Goal: Information Seeking & Learning: Learn about a topic

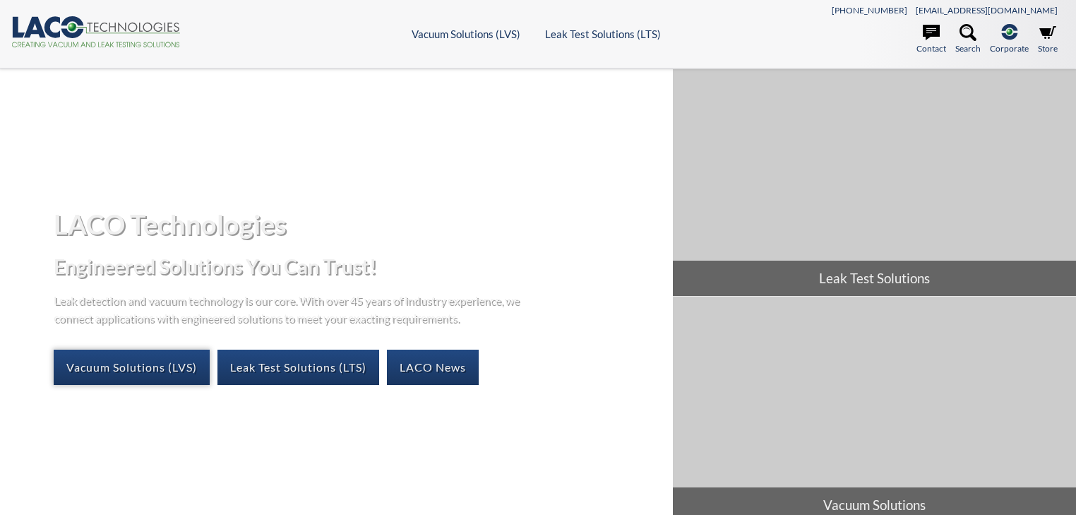
click at [154, 376] on link "Vacuum Solutions (LVS)" at bounding box center [132, 367] width 156 height 35
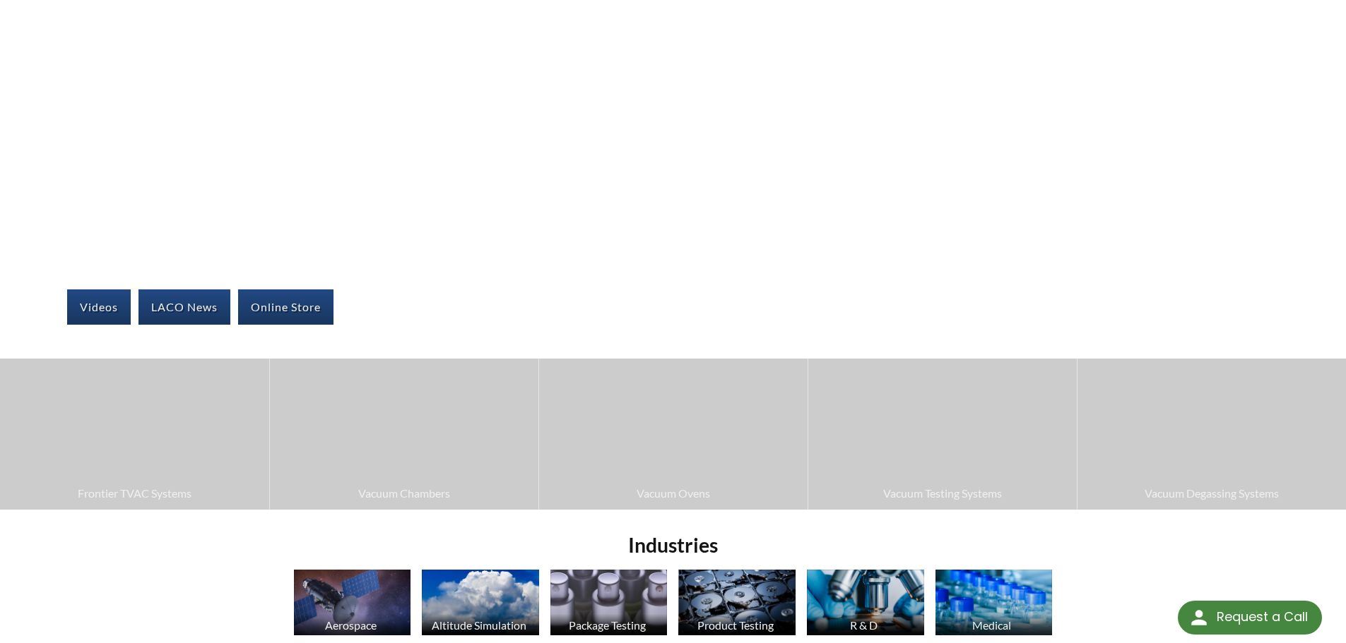
select select "Language Translate Widget"
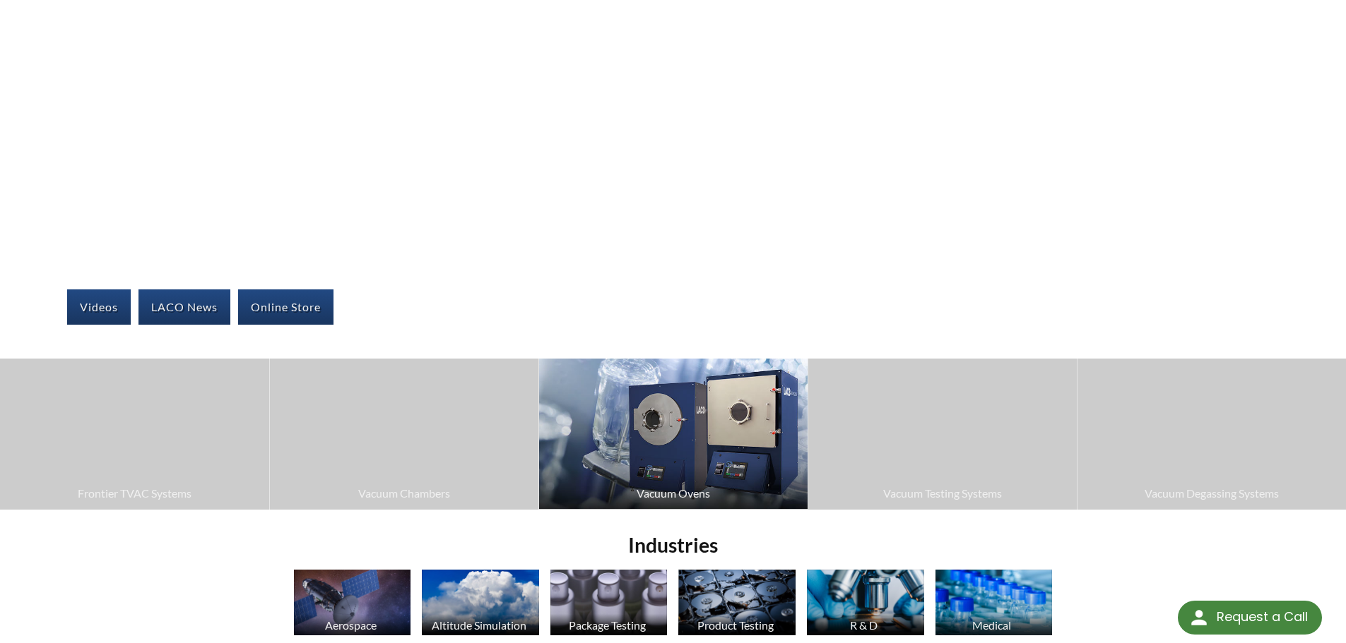
scroll to position [287, 0]
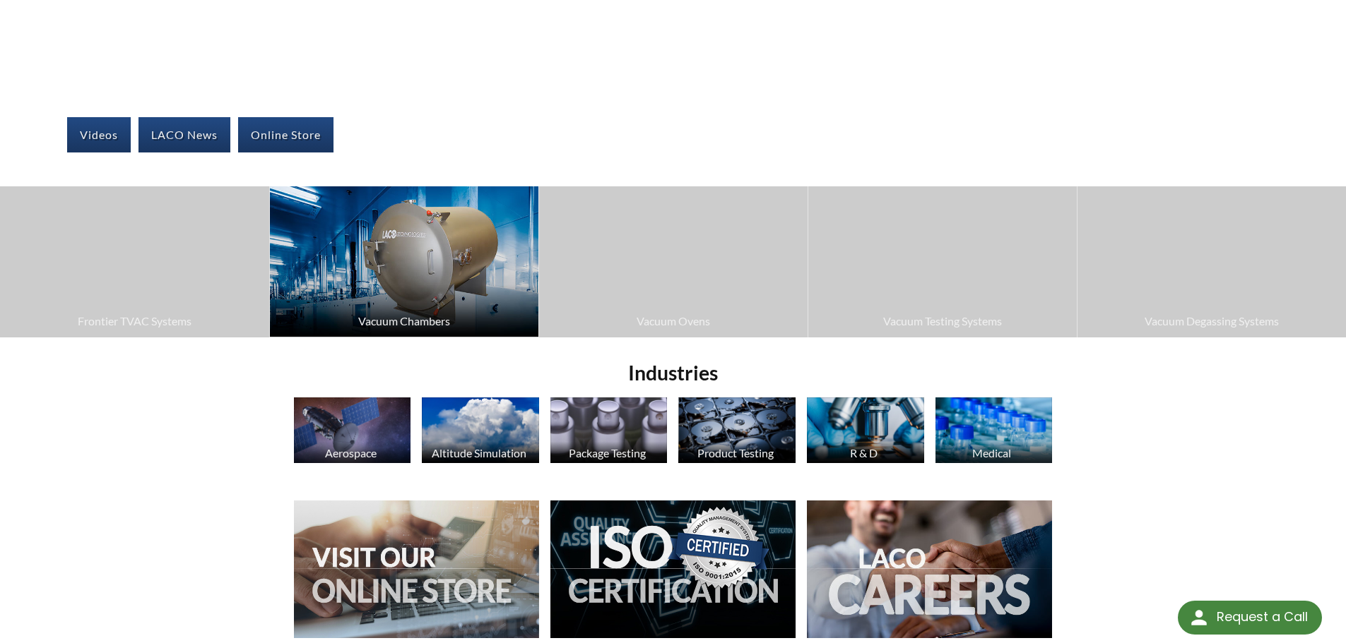
click at [431, 283] on img at bounding box center [404, 261] width 268 height 150
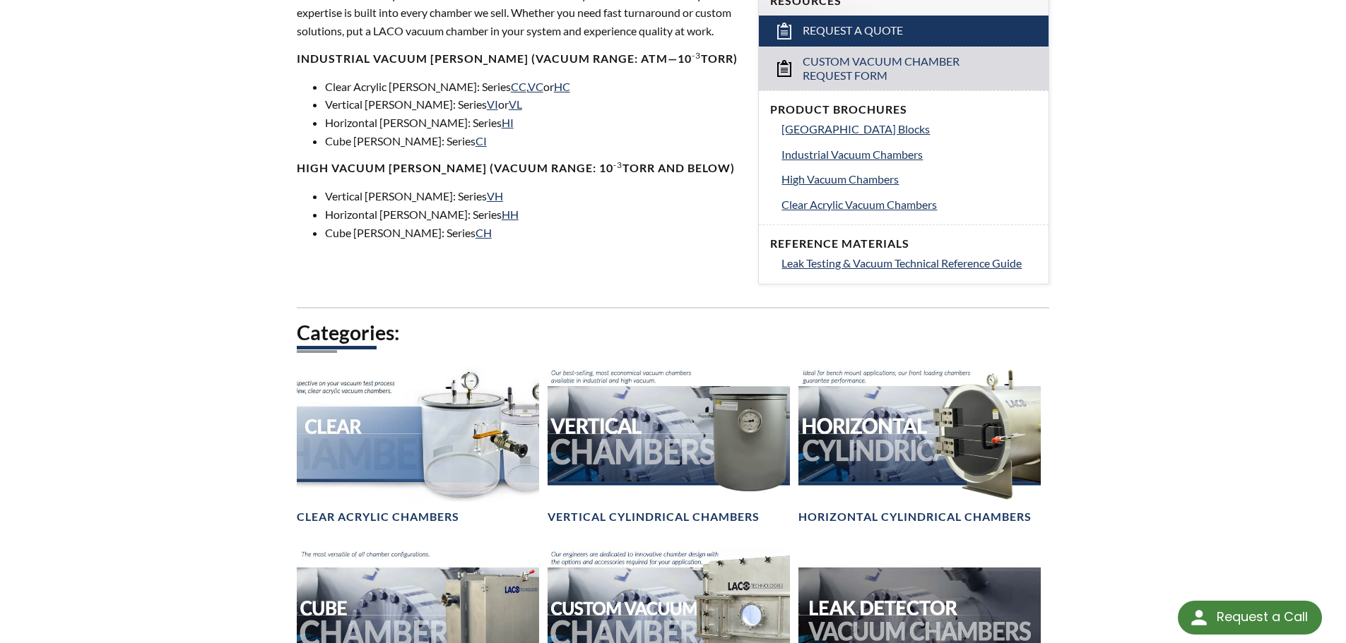
scroll to position [777, 0]
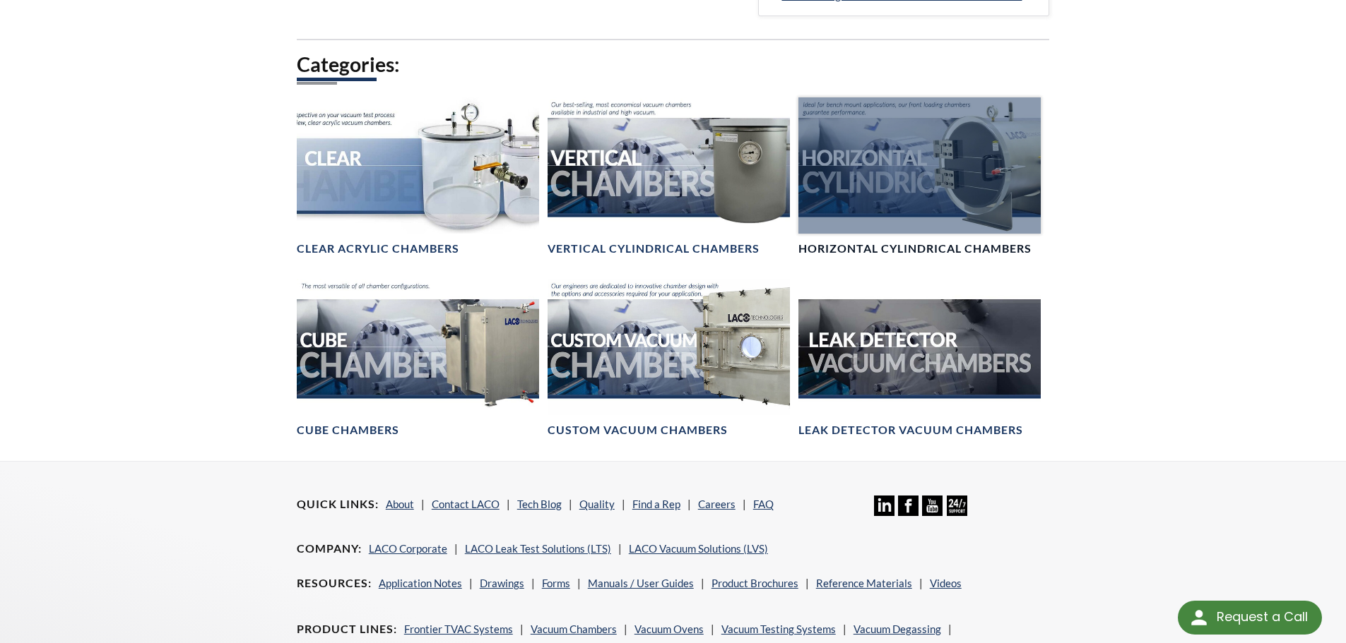
click at [906, 206] on div at bounding box center [919, 165] width 242 height 136
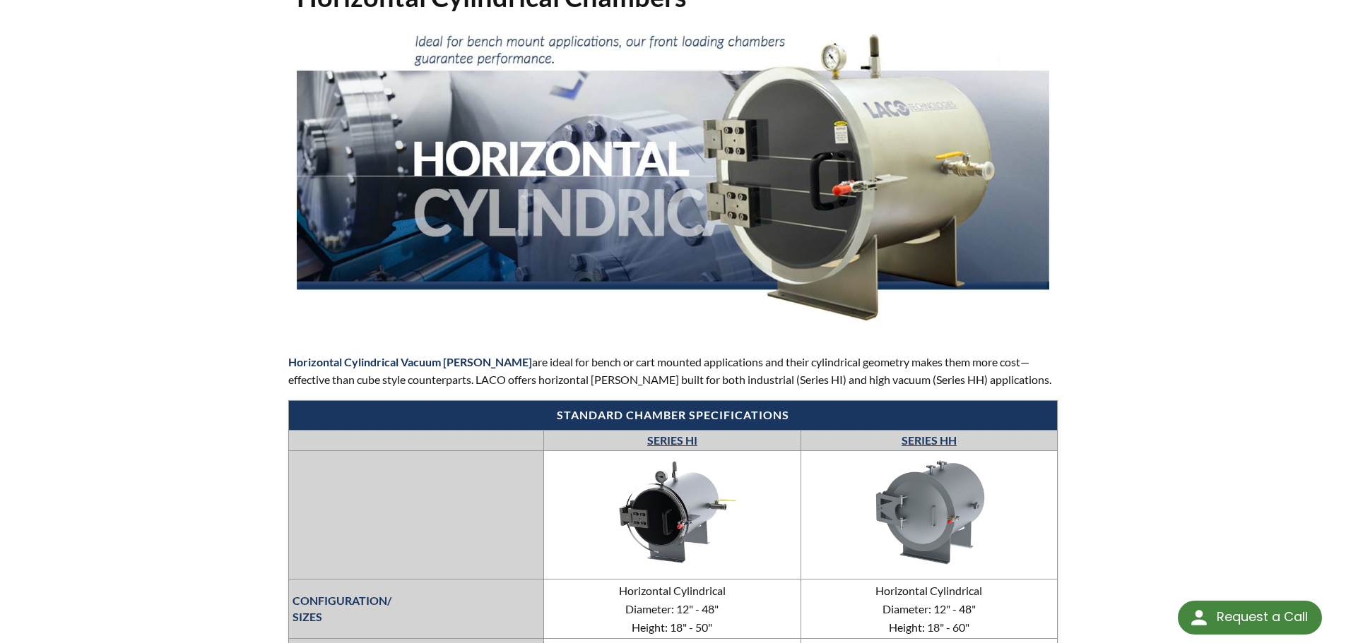
scroll to position [71, 0]
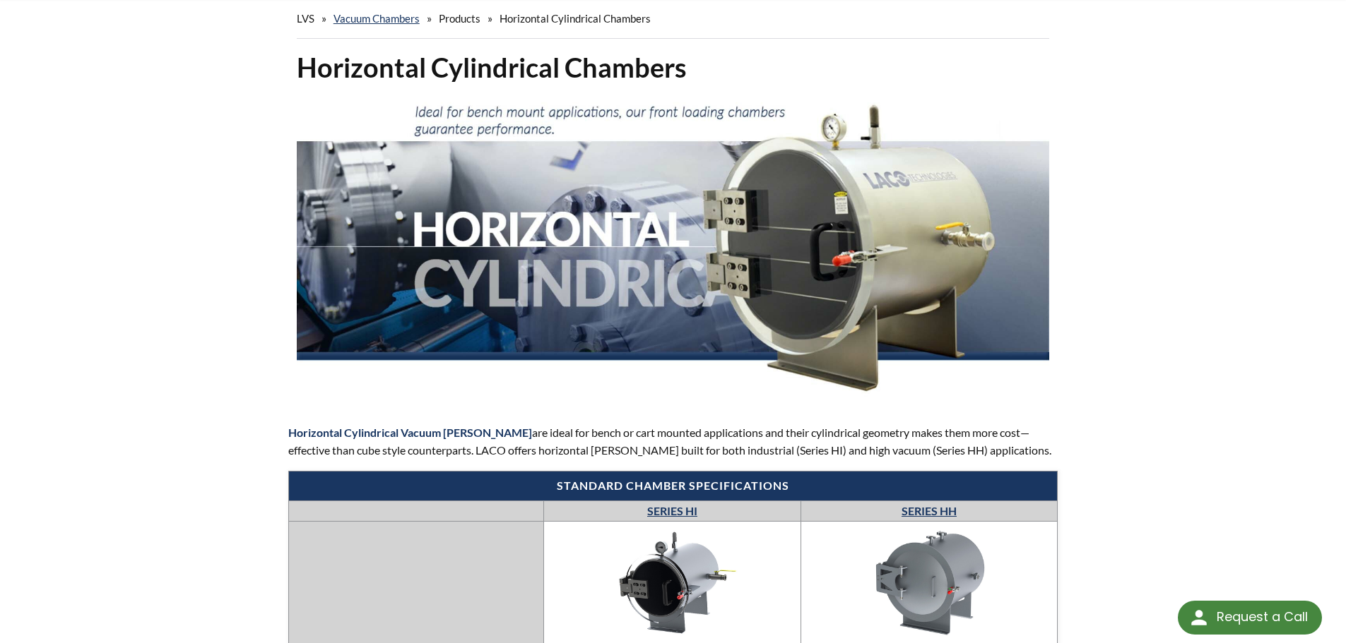
click at [856, 218] on img at bounding box center [673, 246] width 753 height 301
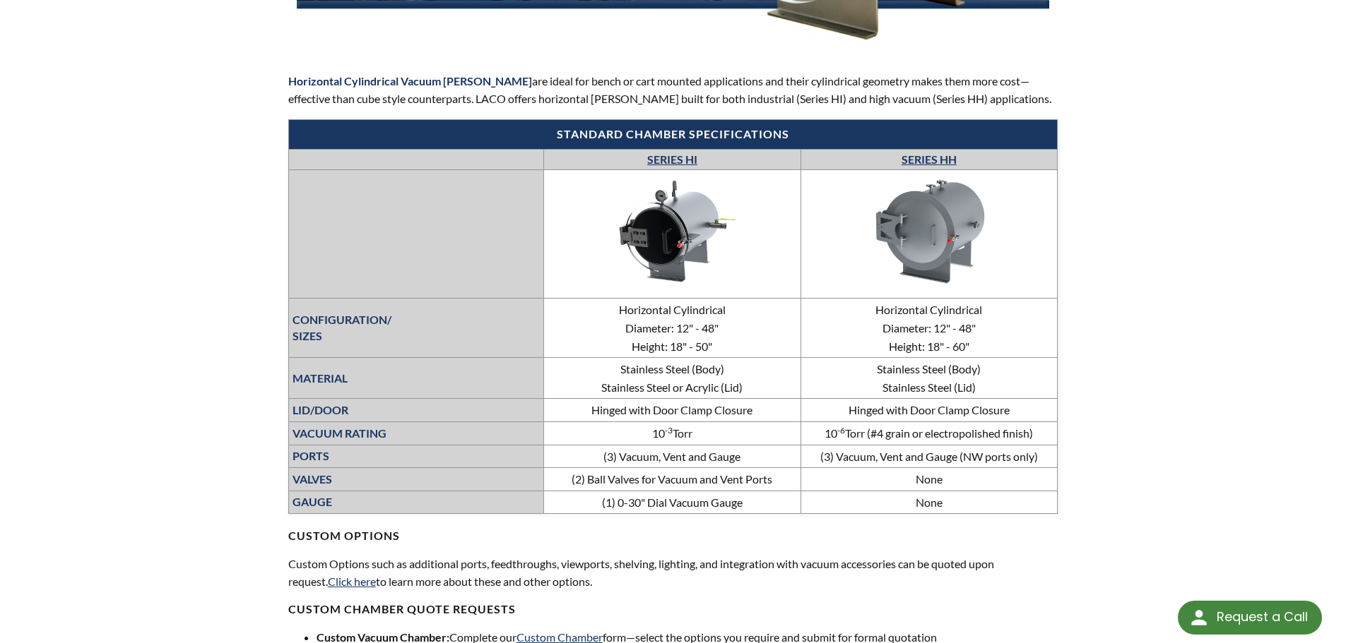
scroll to position [424, 0]
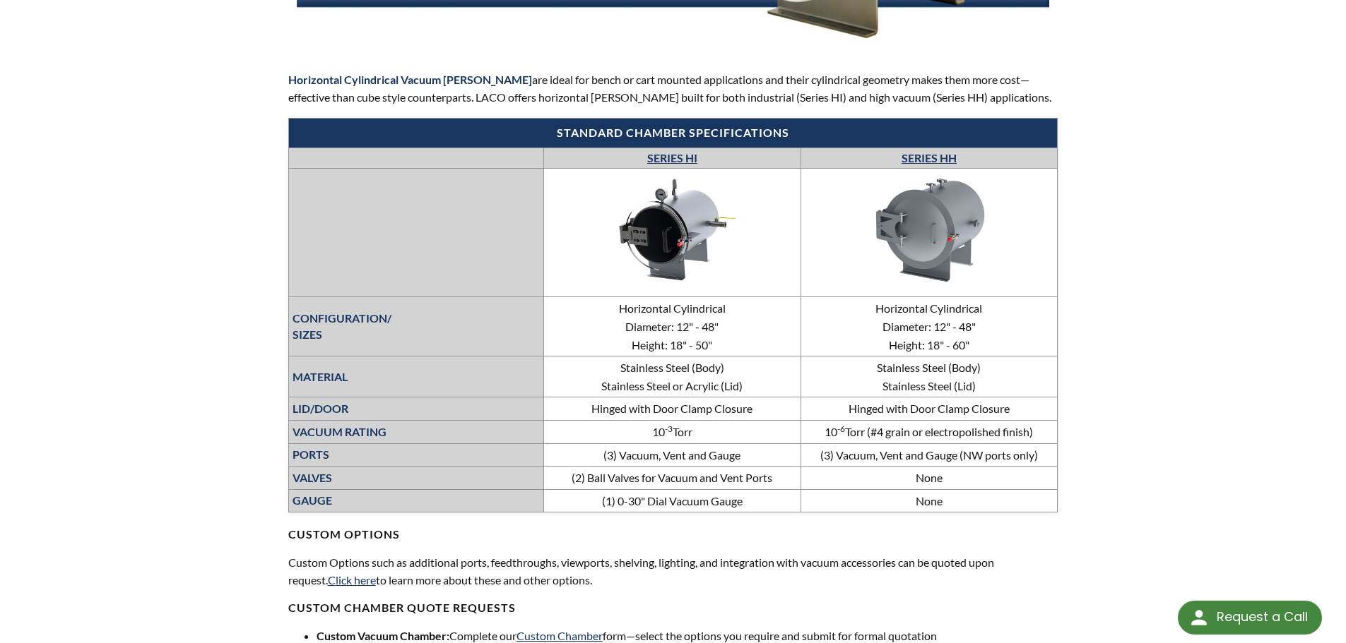
click at [923, 158] on link "SERIES HH" at bounding box center [928, 157] width 55 height 13
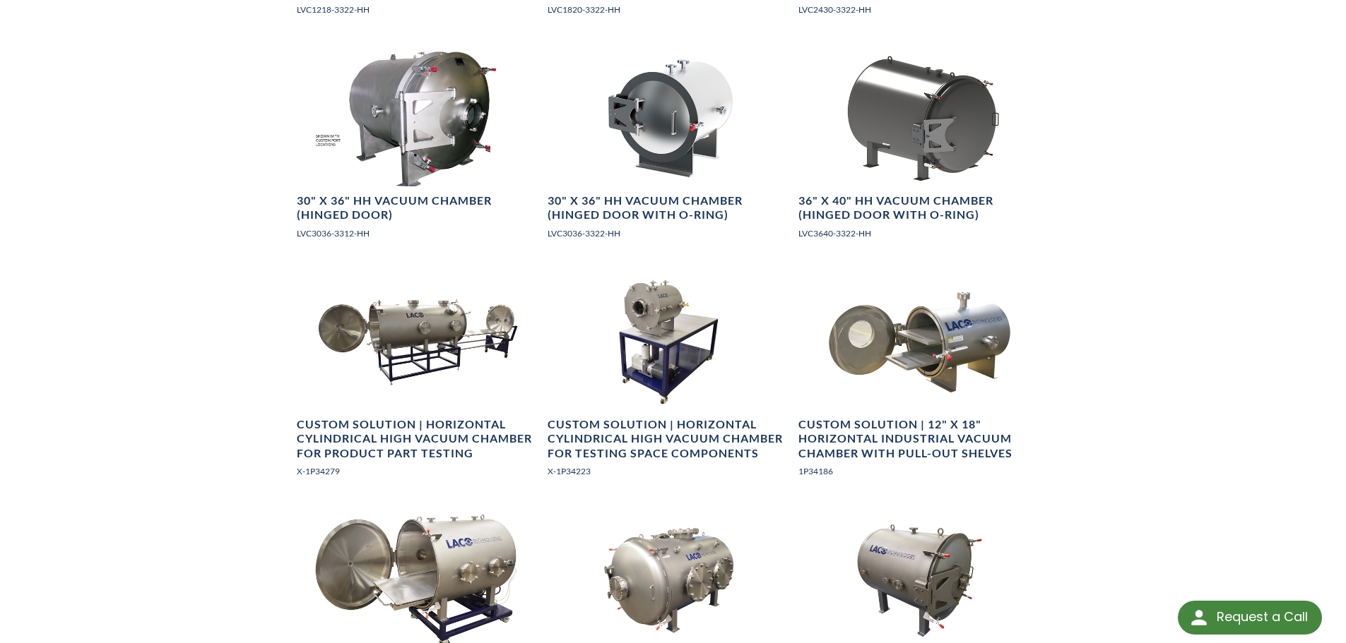
scroll to position [1413, 0]
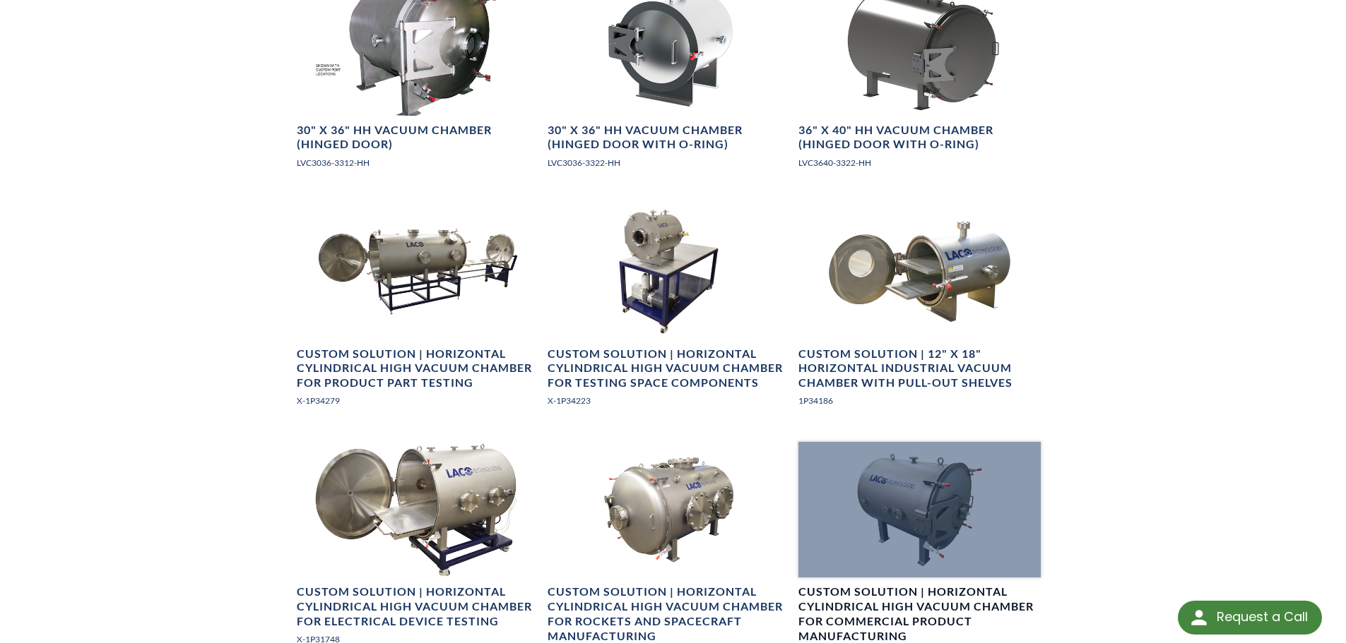
click at [947, 503] on div at bounding box center [919, 510] width 242 height 136
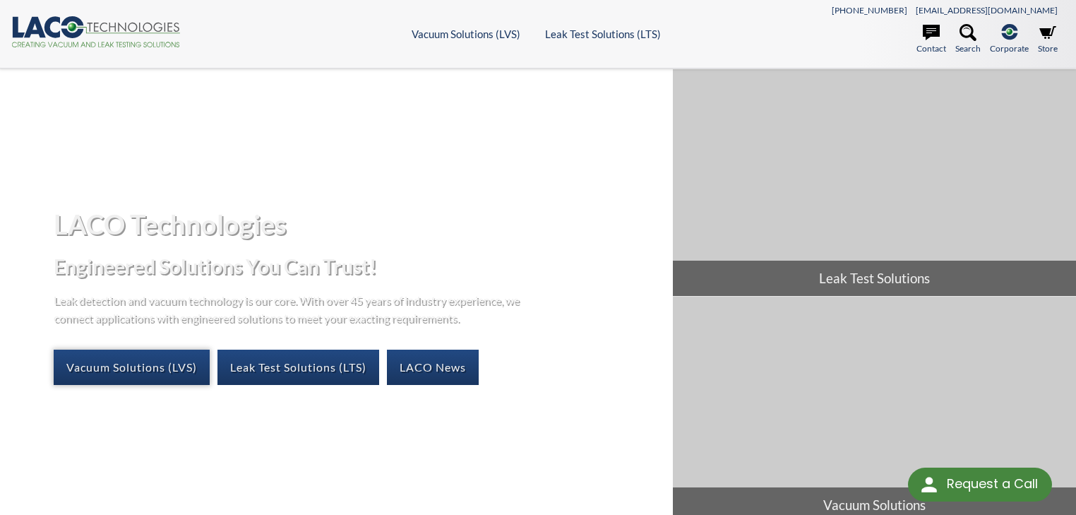
click at [138, 370] on link "Vacuum Solutions (LVS)" at bounding box center [132, 367] width 156 height 35
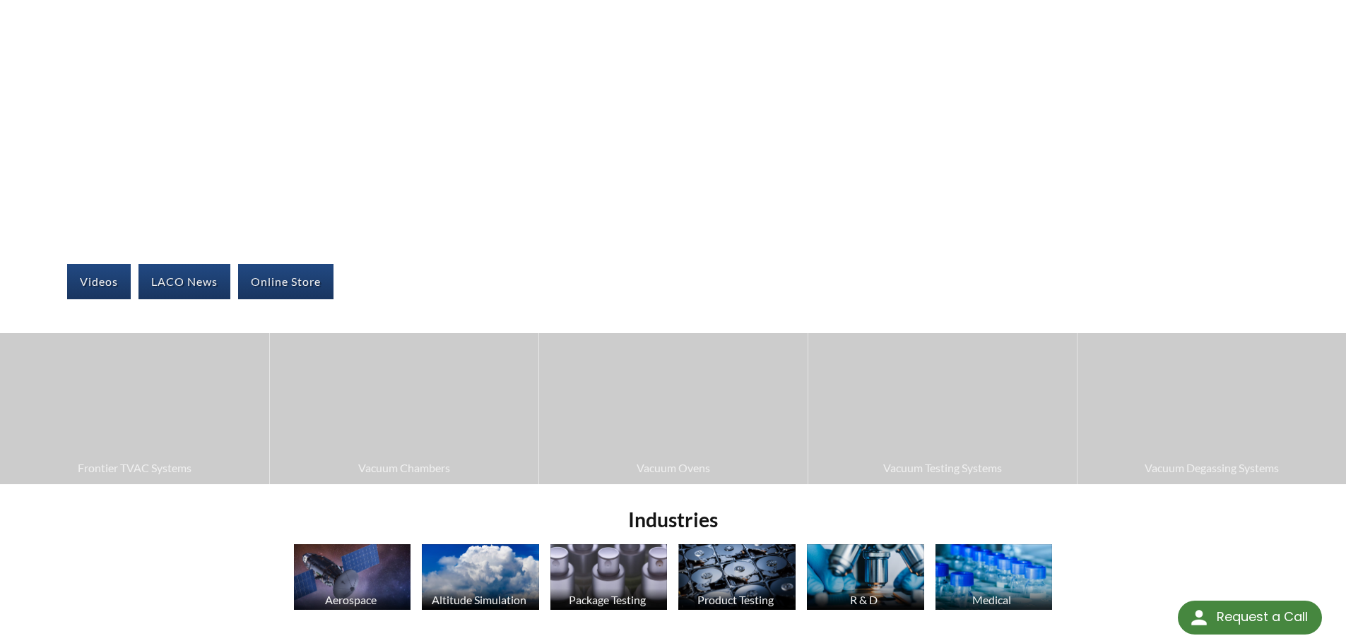
scroll to position [141, 0]
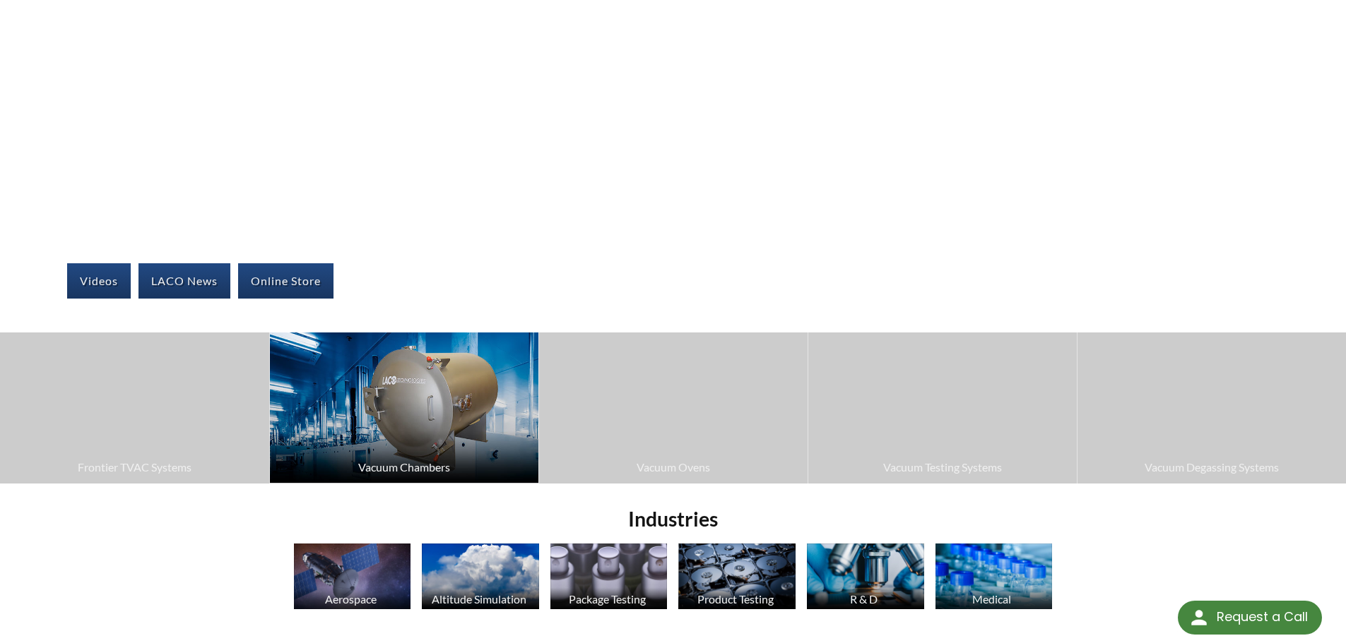
click at [406, 441] on img at bounding box center [404, 408] width 268 height 150
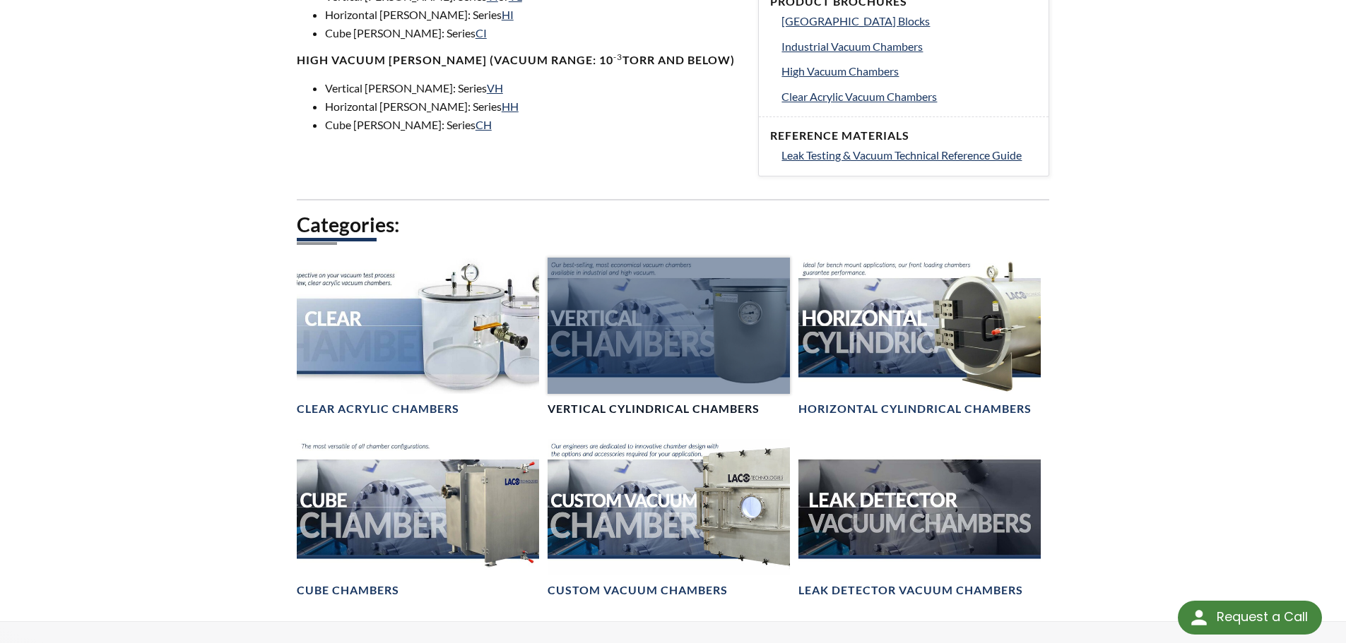
scroll to position [636, 0]
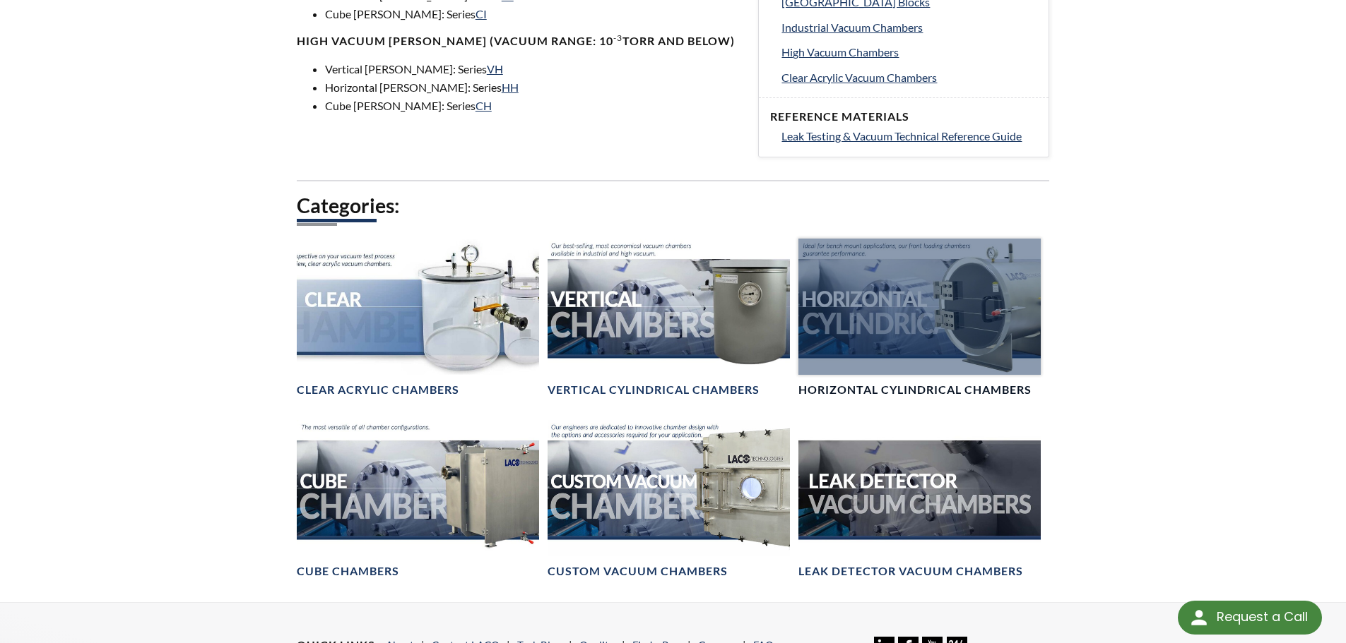
click at [850, 298] on div at bounding box center [919, 307] width 242 height 136
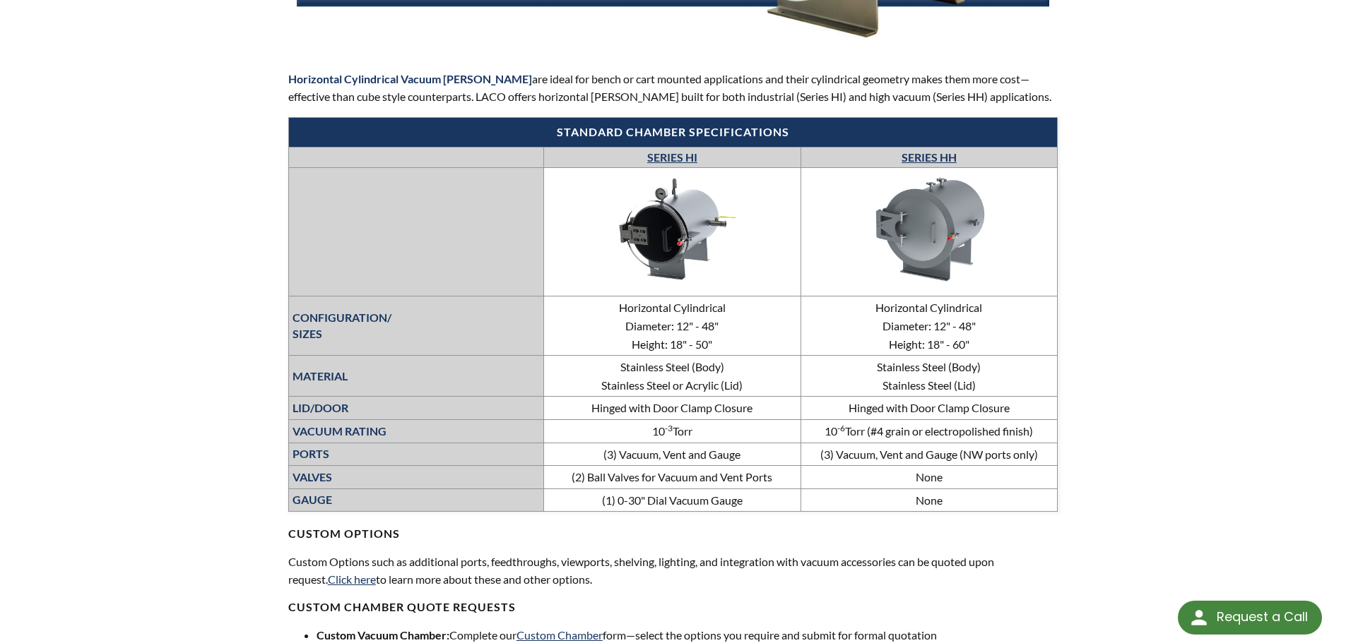
scroll to position [424, 0]
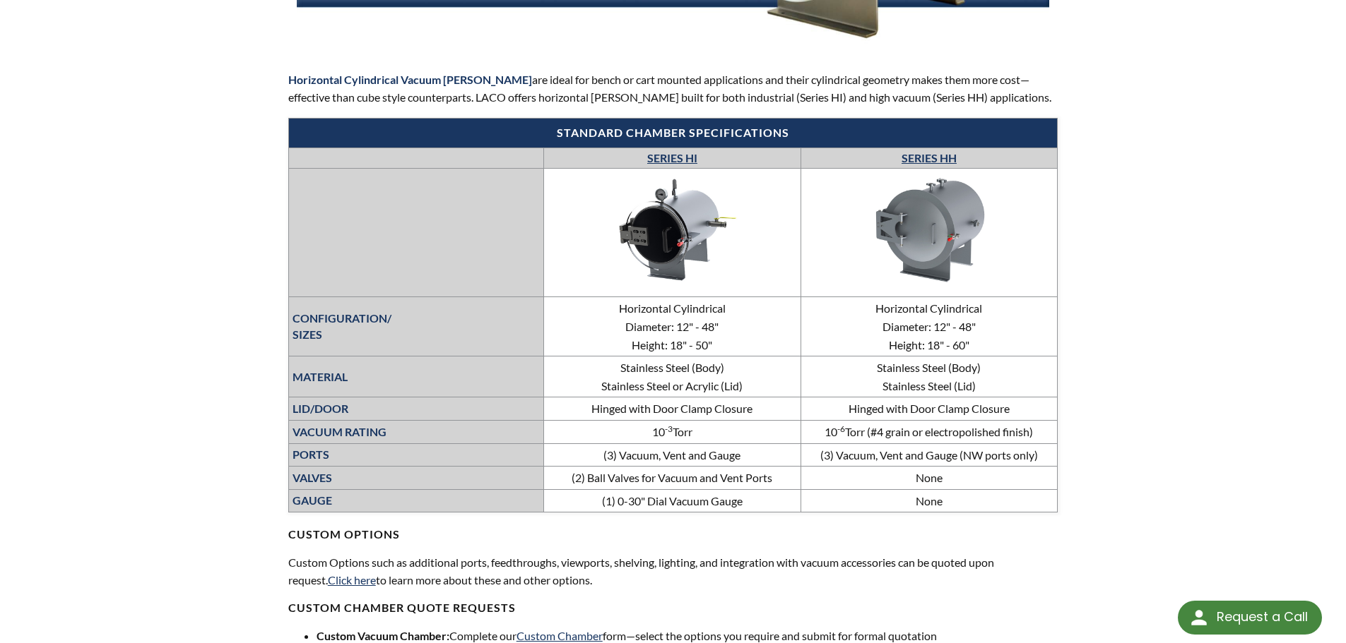
click at [929, 230] on img at bounding box center [929, 230] width 212 height 119
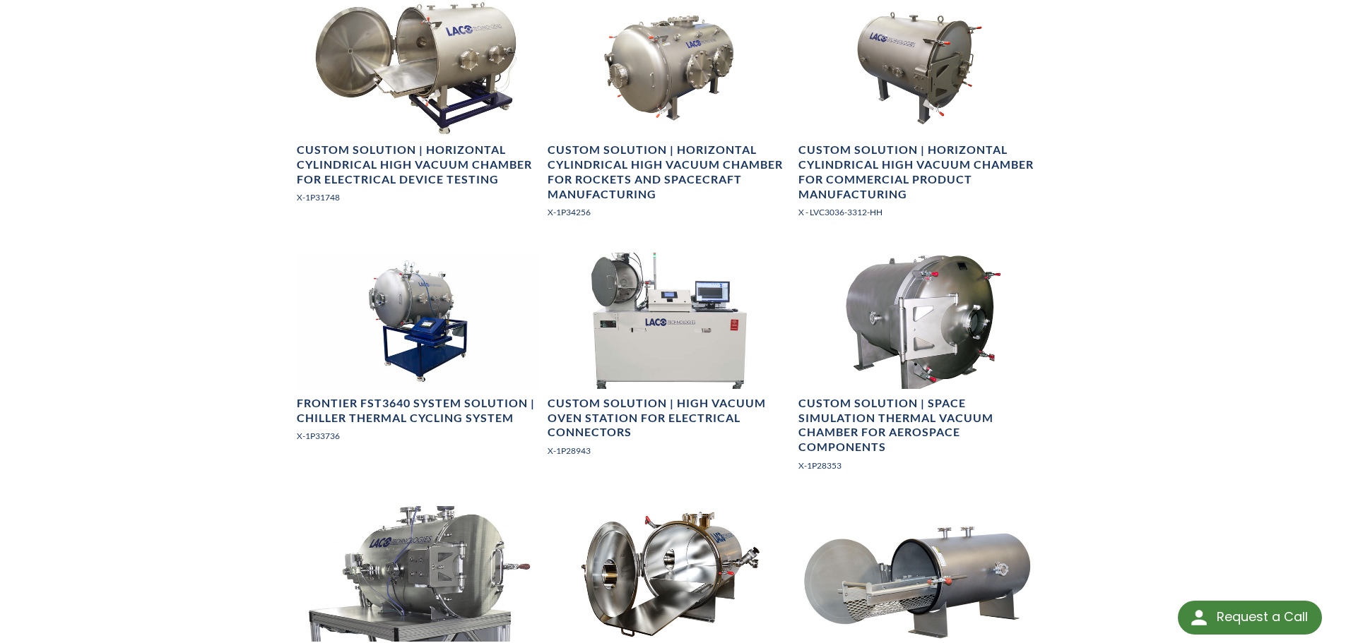
scroll to position [2048, 0]
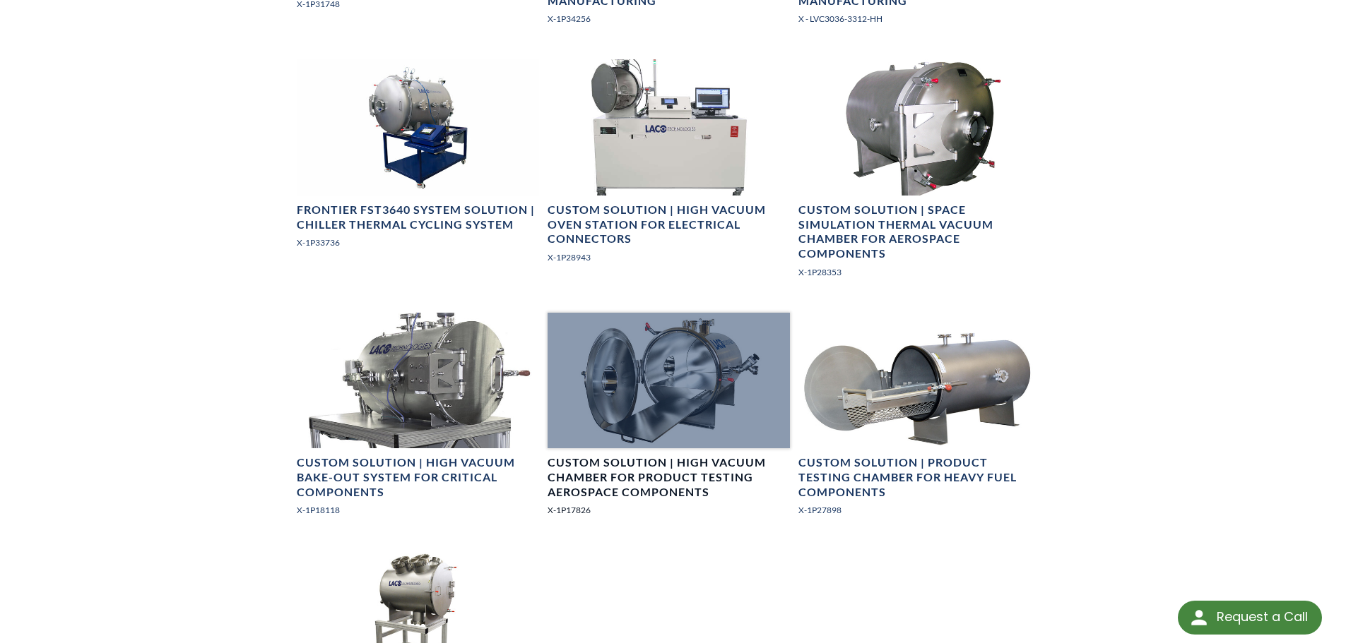
click at [696, 379] on div at bounding box center [668, 381] width 242 height 136
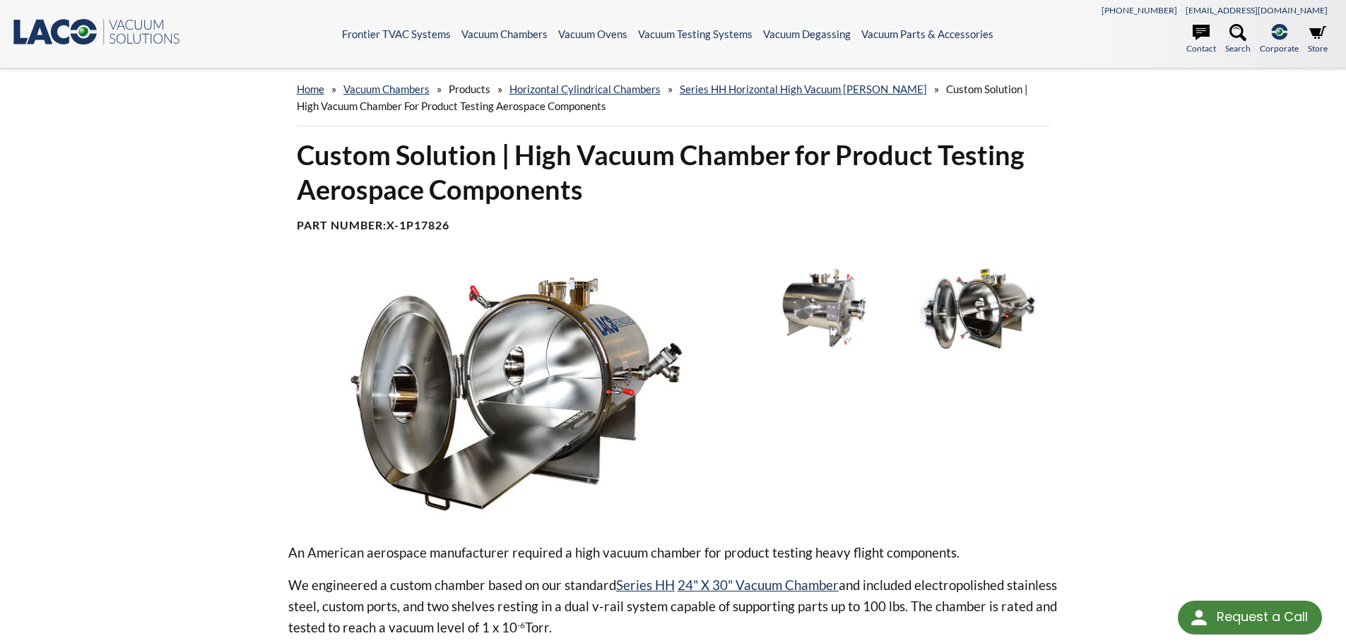
click at [836, 316] on img at bounding box center [822, 308] width 147 height 82
